Goal: Use online tool/utility

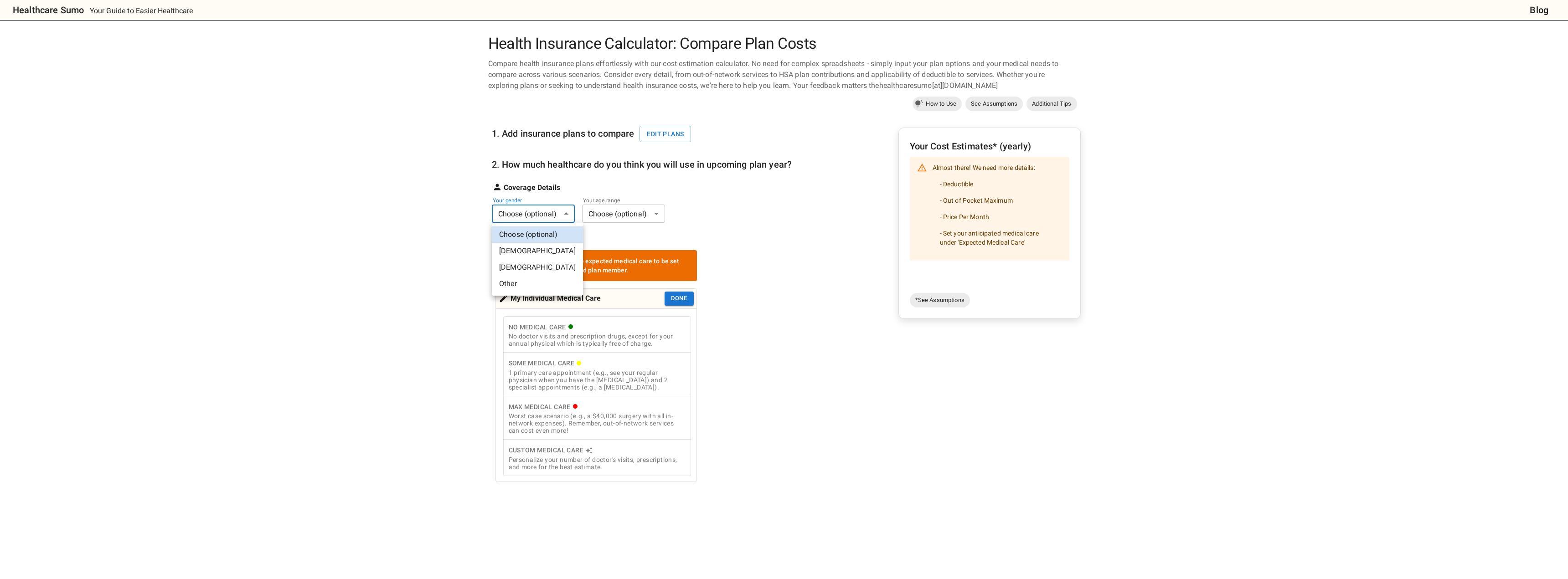
click at [516, 217] on body "Healthcare Sumo Your Guide to Easier Healthcare Blog Health Insurance Calculato…" at bounding box center [784, 411] width 1568 height 822
click at [519, 249] on li "[DEMOGRAPHIC_DATA]" at bounding box center [537, 251] width 91 height 16
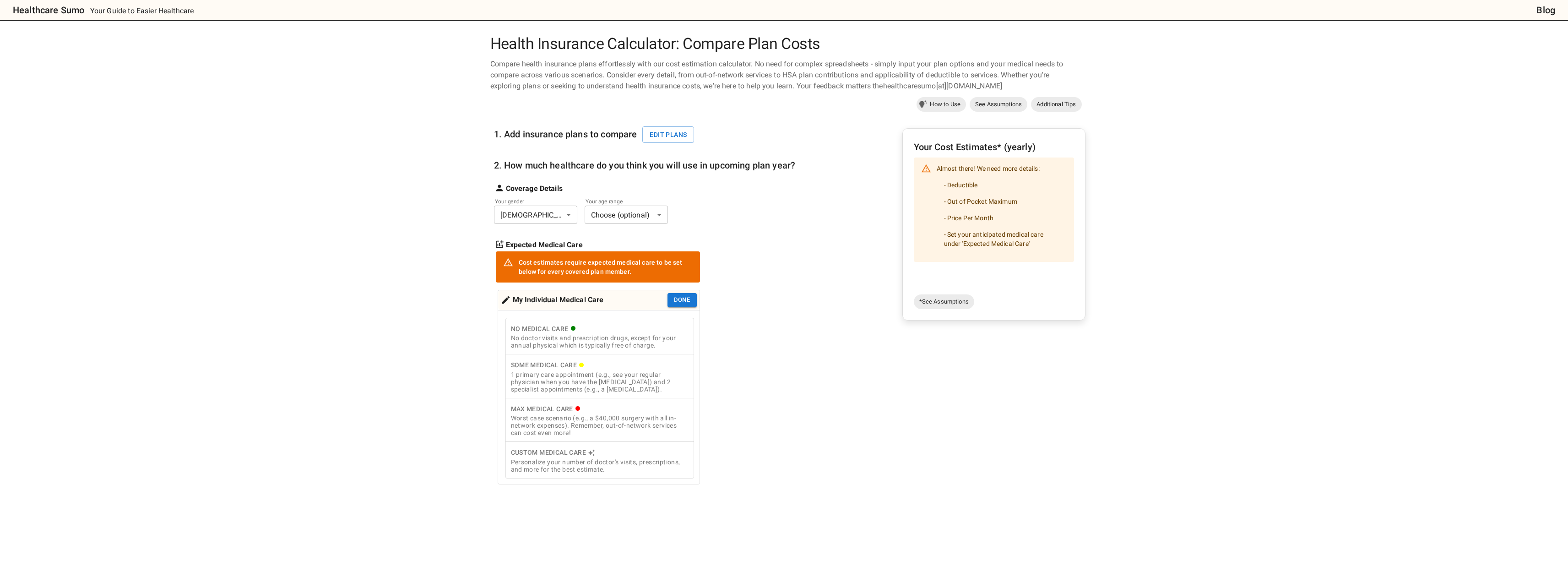
click at [553, 214] on body "Healthcare Sumo Your Guide to Easier Healthcare Blog Health Insurance Calculato…" at bounding box center [784, 413] width 1568 height 826
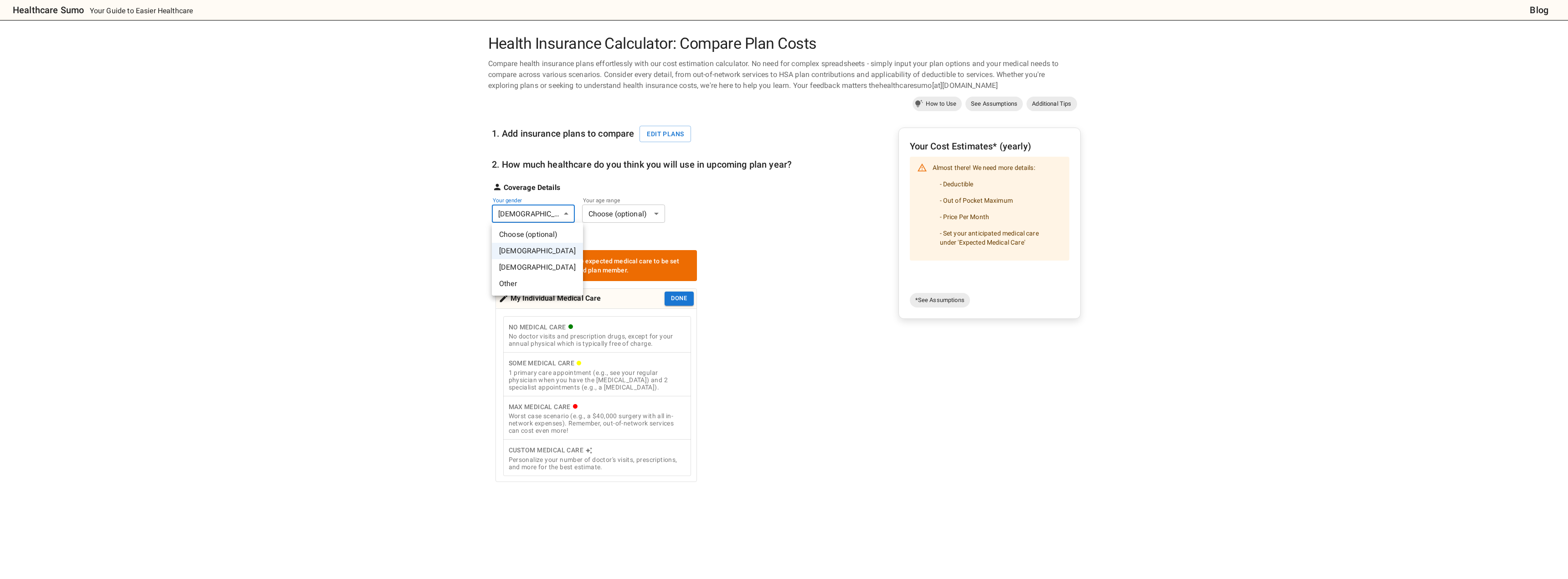
click at [628, 212] on div at bounding box center [784, 290] width 1568 height 579
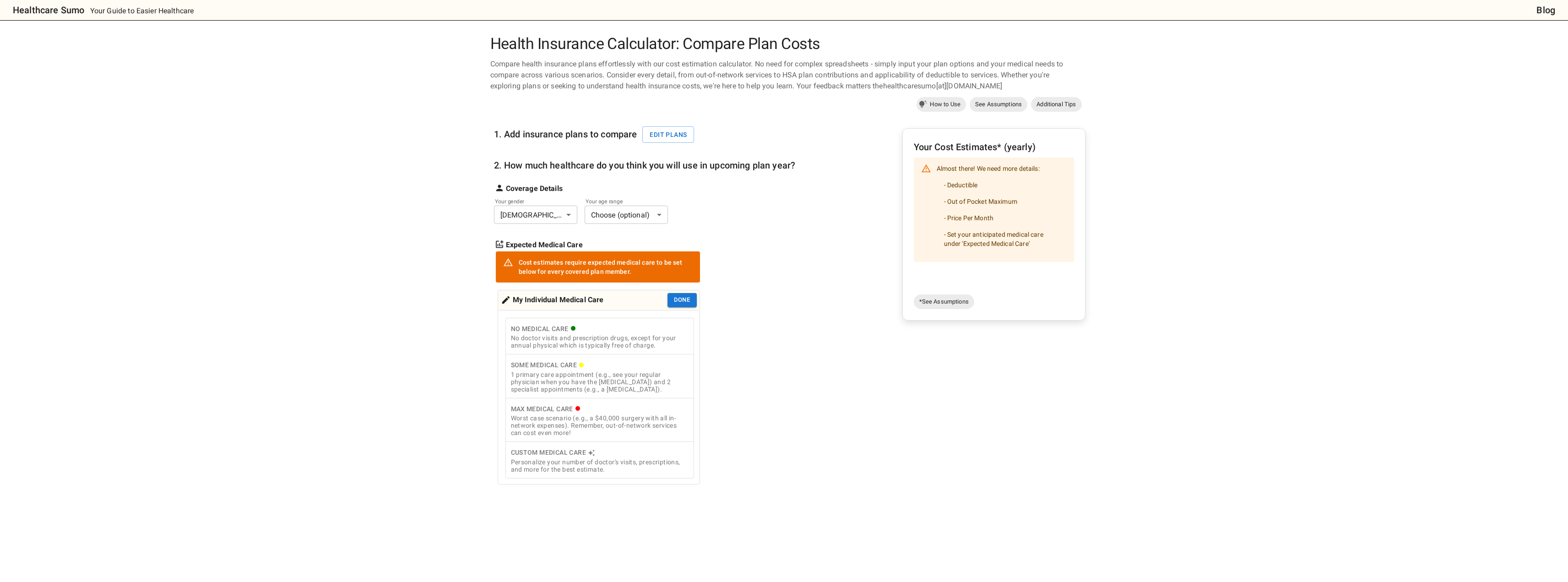
click at [630, 213] on body "Healthcare Sumo Your Guide to Easier Healthcare Blog Health Insurance Calculato…" at bounding box center [784, 413] width 1568 height 826
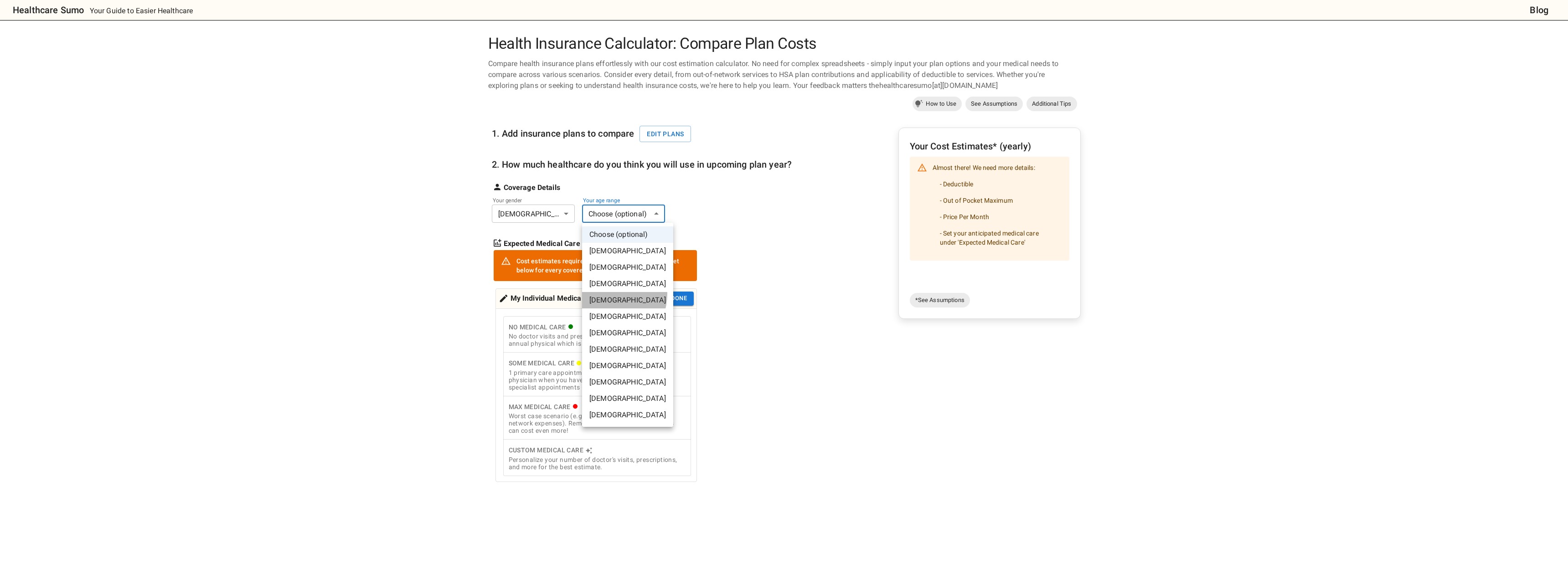
click at [607, 294] on li "[DEMOGRAPHIC_DATA]" at bounding box center [628, 300] width 91 height 16
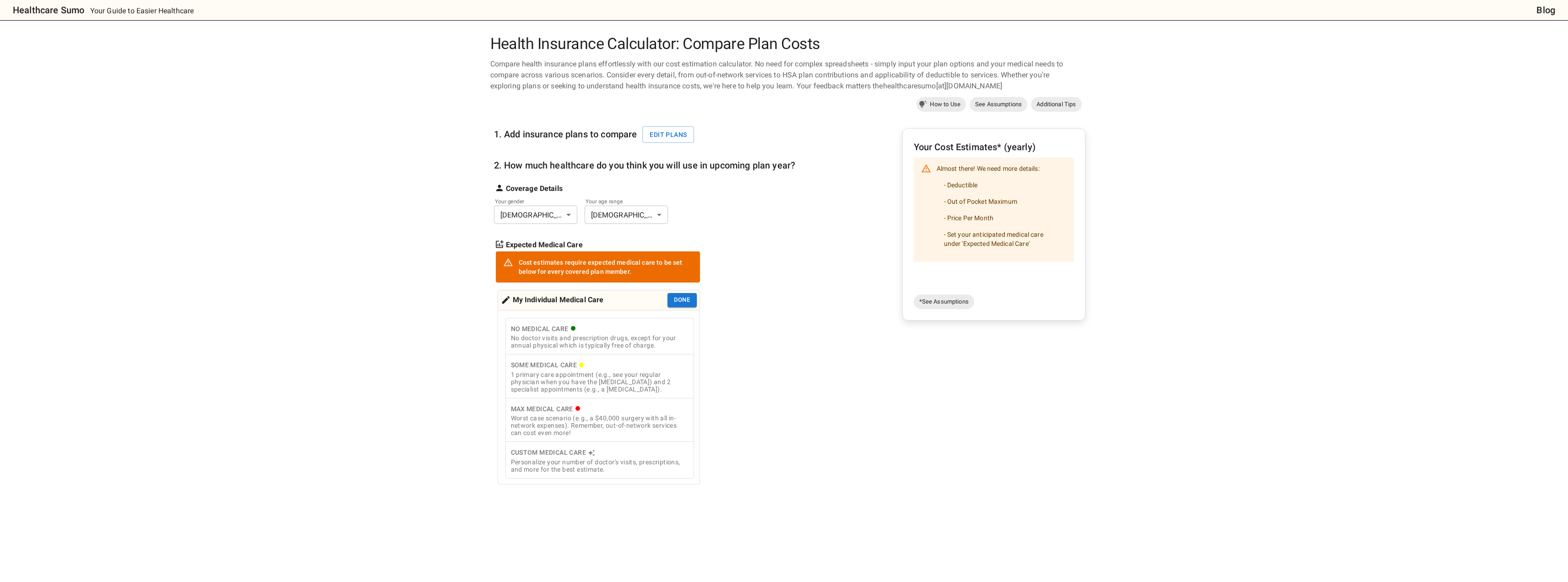
click at [615, 338] on div "No doctor visits and prescription drugs, except for your annual physical which …" at bounding box center [600, 342] width 178 height 15
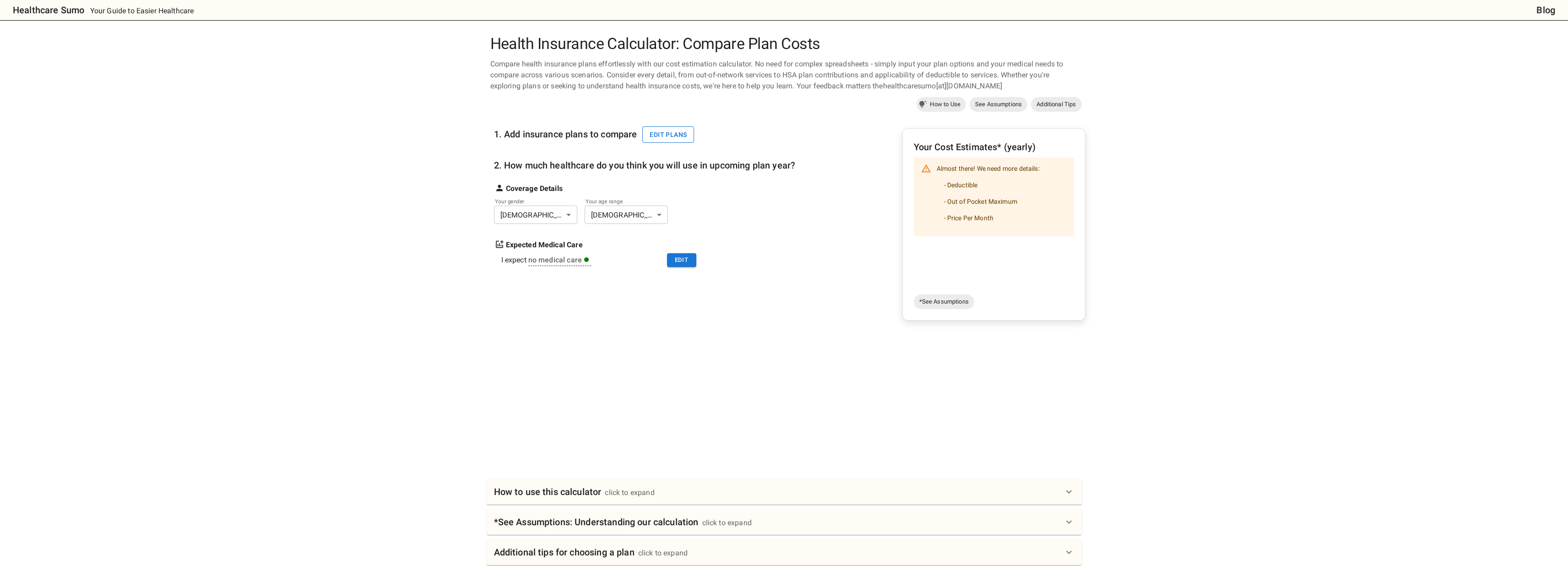
click at [659, 128] on button "Edit plans" at bounding box center [668, 135] width 52 height 17
